Goal: Information Seeking & Learning: Learn about a topic

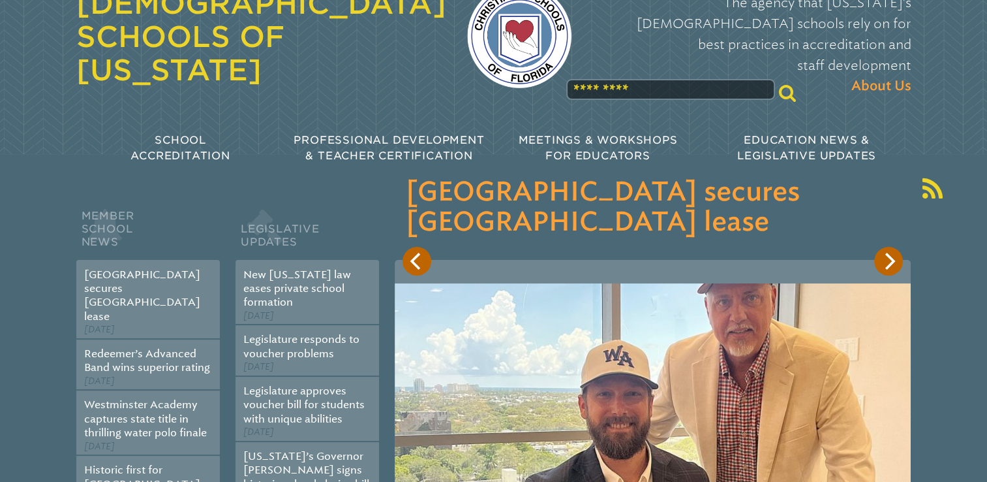
scroll to position [62, 0]
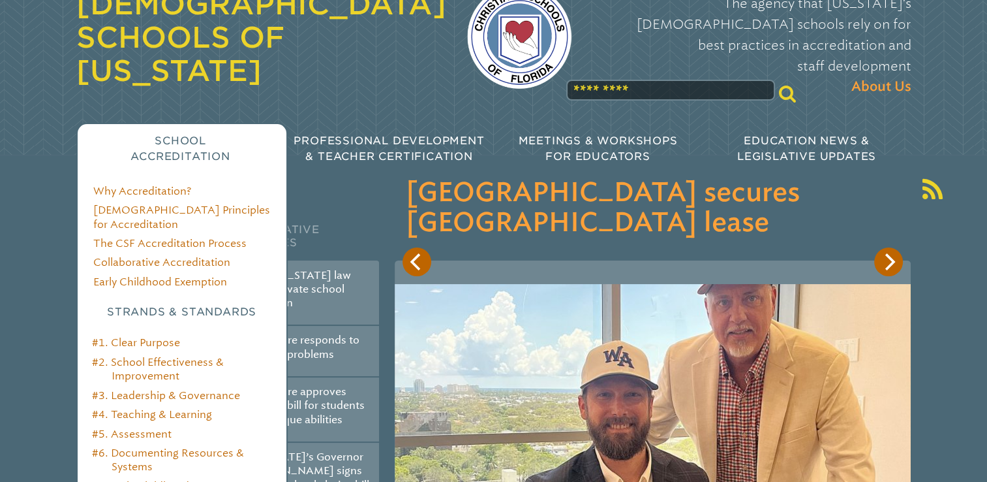
click at [204, 304] on h3 "Strands & Standards" at bounding box center [182, 312] width 178 height 16
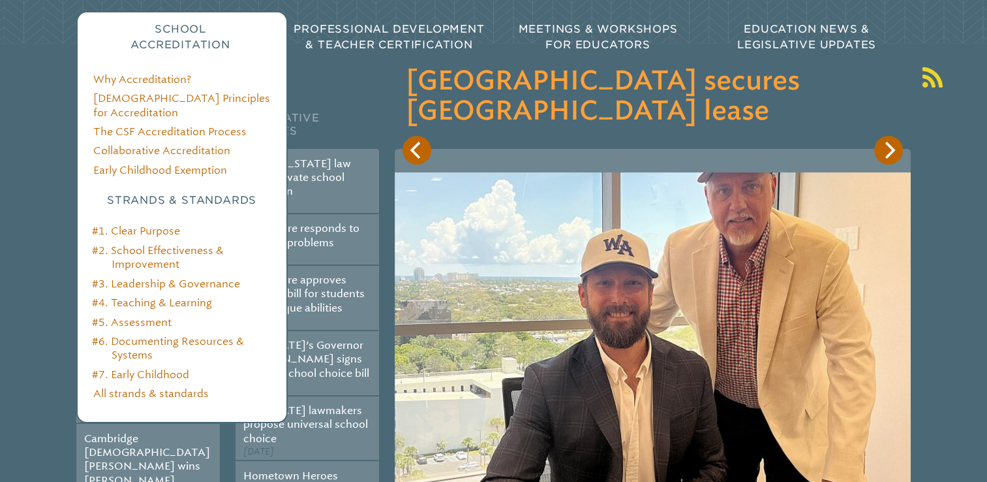
scroll to position [172, 0]
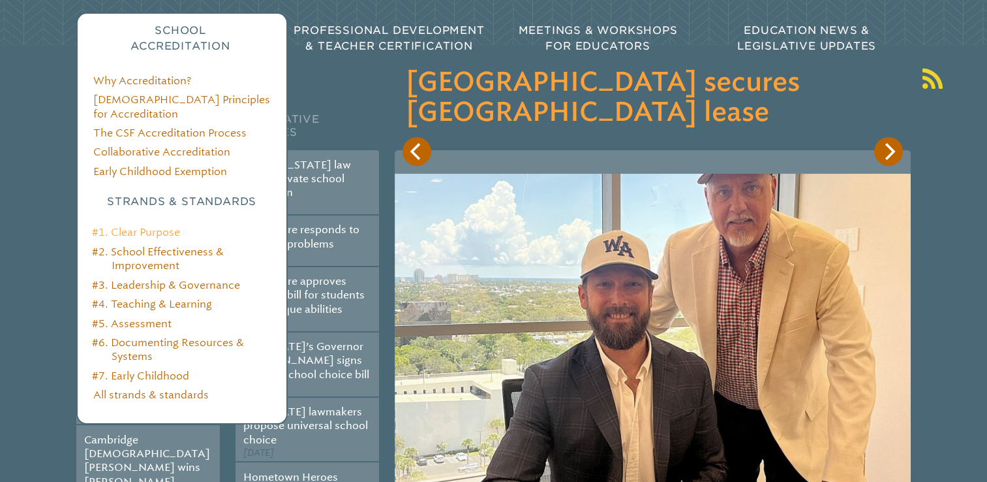
click at [151, 226] on link "#1. Clear Purpose" at bounding box center [136, 232] width 88 height 12
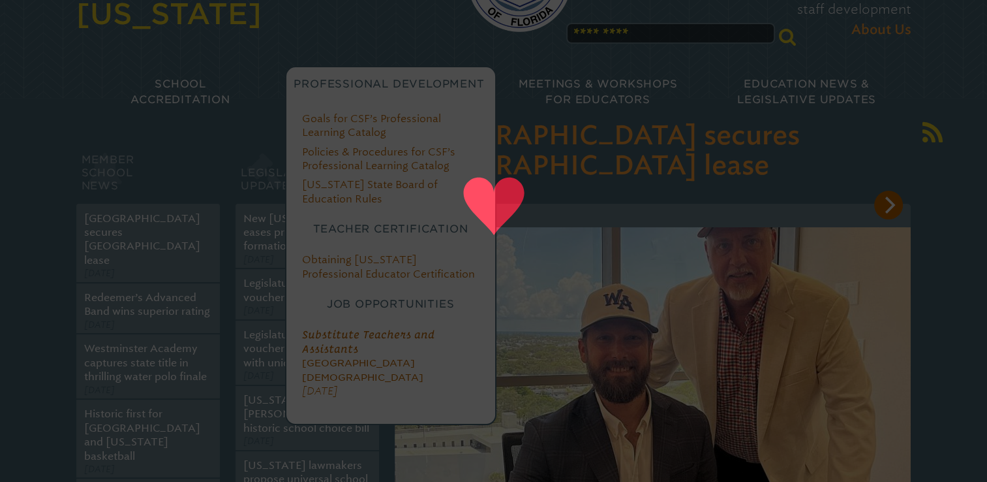
scroll to position [120, 0]
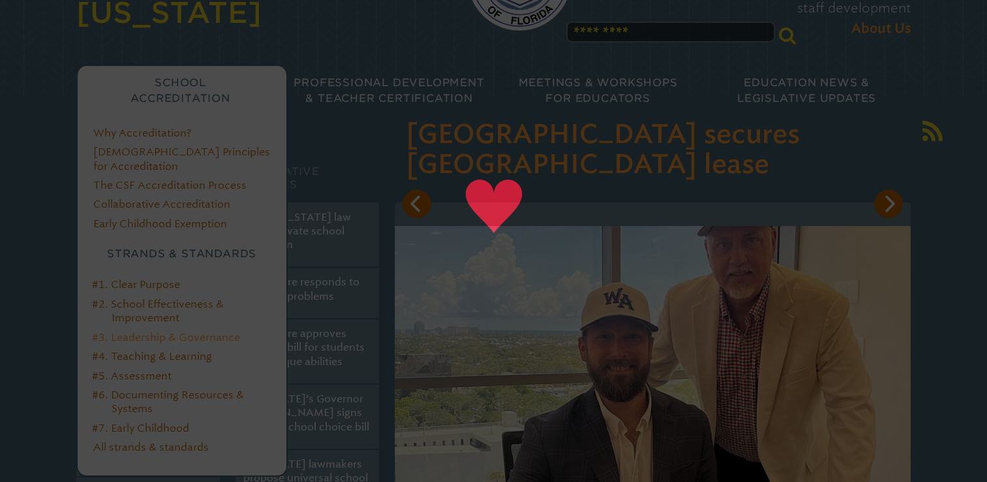
click at [219, 331] on link "#3. Leadership & Governance" at bounding box center [166, 337] width 148 height 12
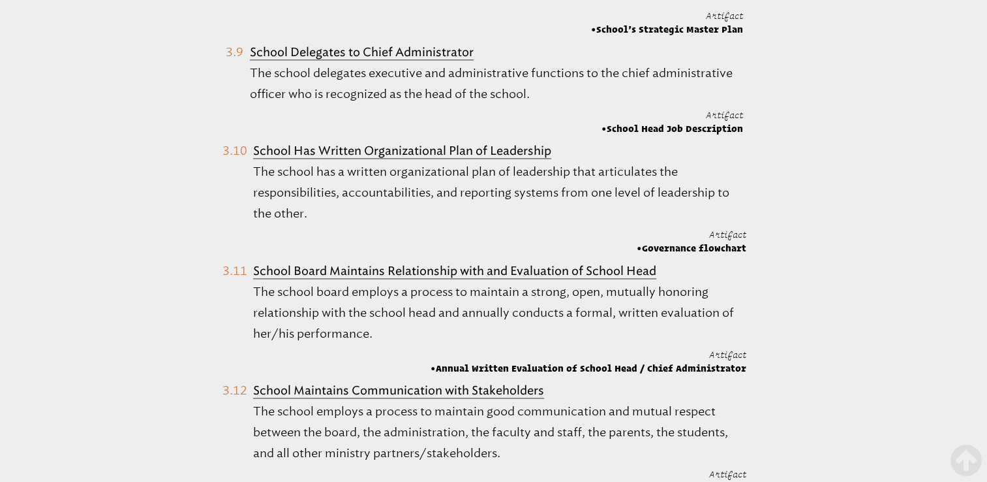
scroll to position [1847, 0]
